Goal: Task Accomplishment & Management: Manage account settings

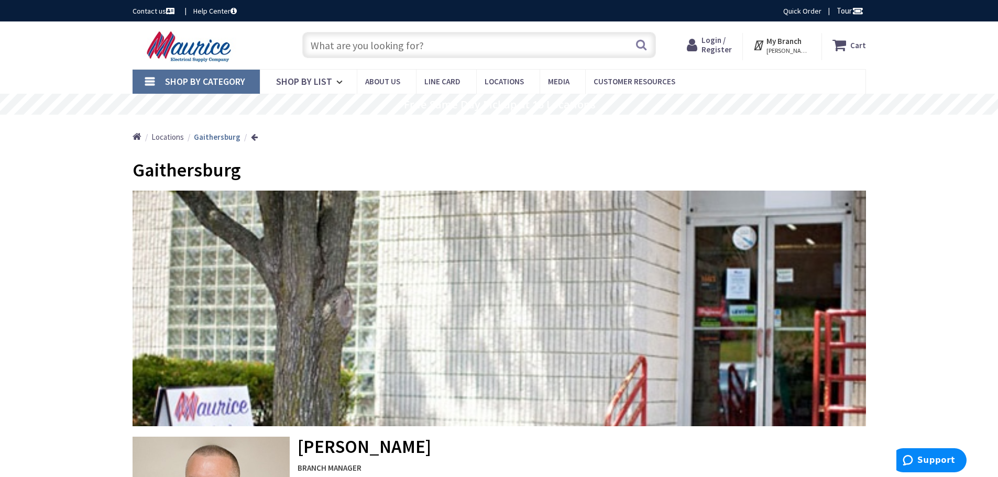
click at [732, 45] on span "Login / Register" at bounding box center [716, 44] width 30 height 19
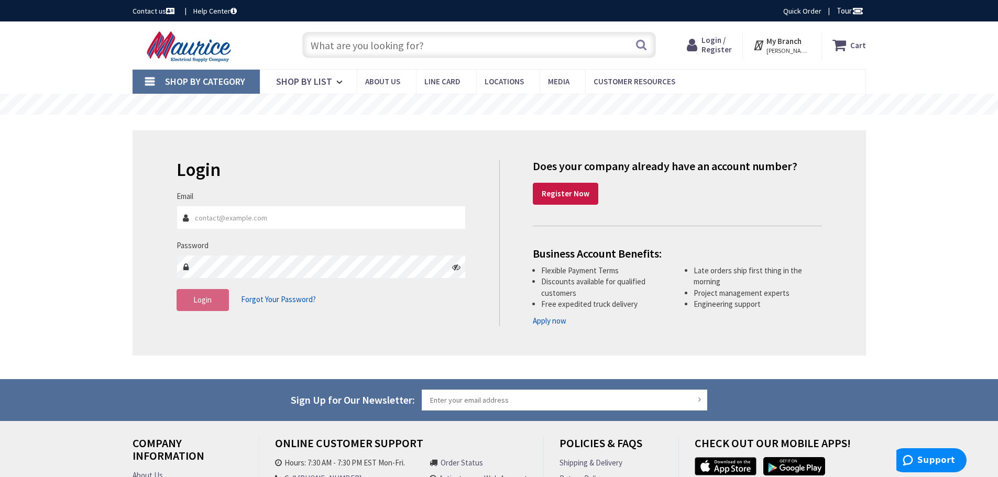
click at [315, 216] on input "Email" at bounding box center [321, 218] width 290 height 24
type input "[EMAIL_ADDRESS][DOMAIN_NAME]"
click at [356, 224] on input "[EMAIL_ADDRESS][DOMAIN_NAME]" at bounding box center [321, 218] width 290 height 24
